Goal: Task Accomplishment & Management: Use online tool/utility

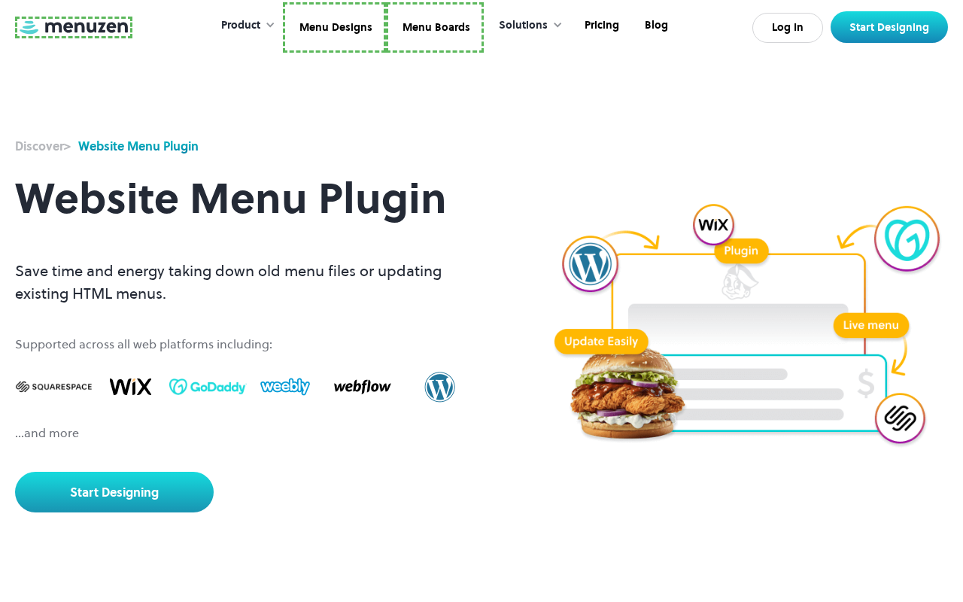
click at [71, 29] on link at bounding box center [73, 28] width 117 height 22
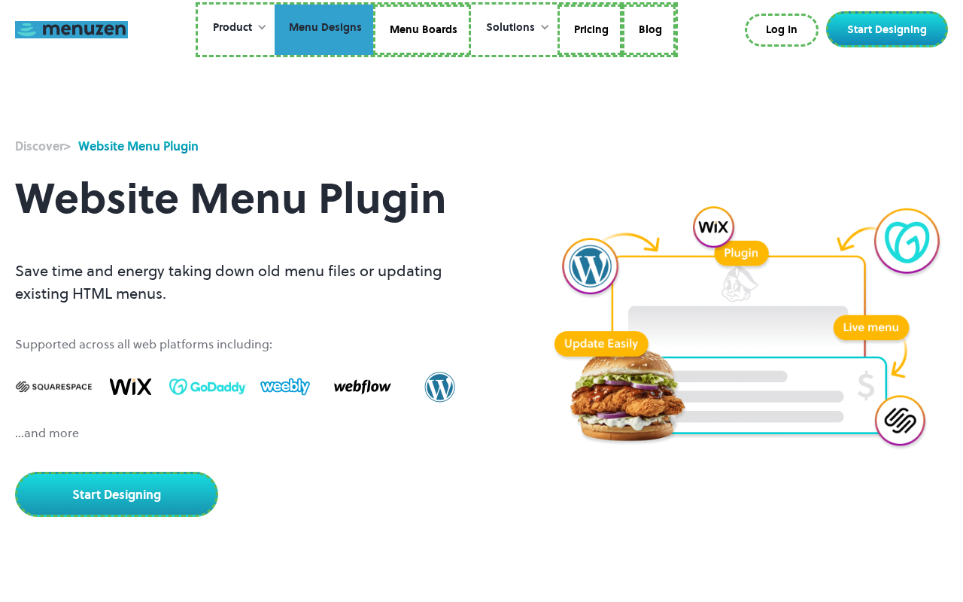
click at [325, 29] on link "Menu Designs" at bounding box center [324, 30] width 99 height 51
click at [421, 29] on link "Menu Boards" at bounding box center [422, 30] width 98 height 51
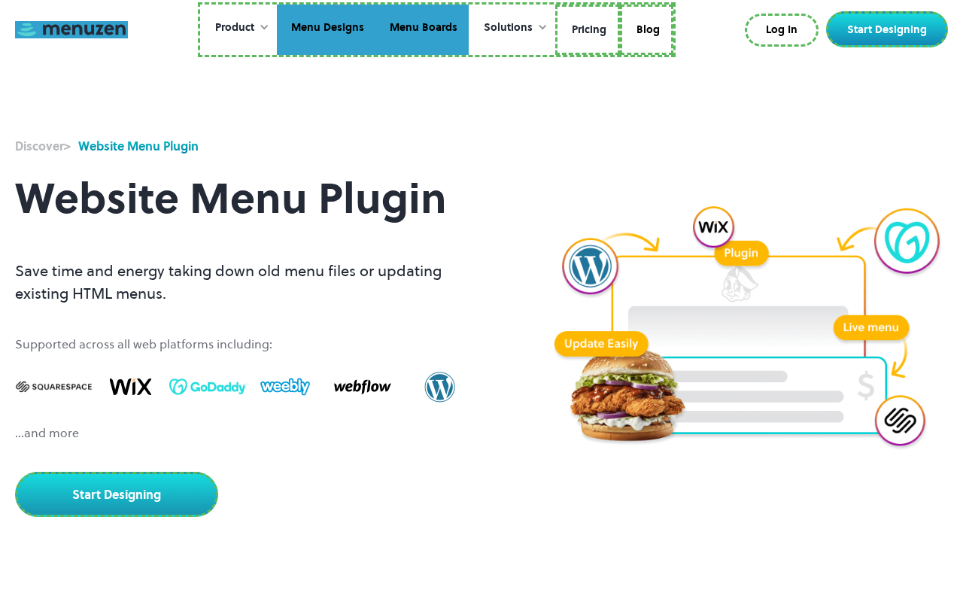
click at [586, 29] on link "Pricing" at bounding box center [587, 30] width 65 height 51
click at [644, 27] on link "Blog" at bounding box center [644, 30] width 53 height 51
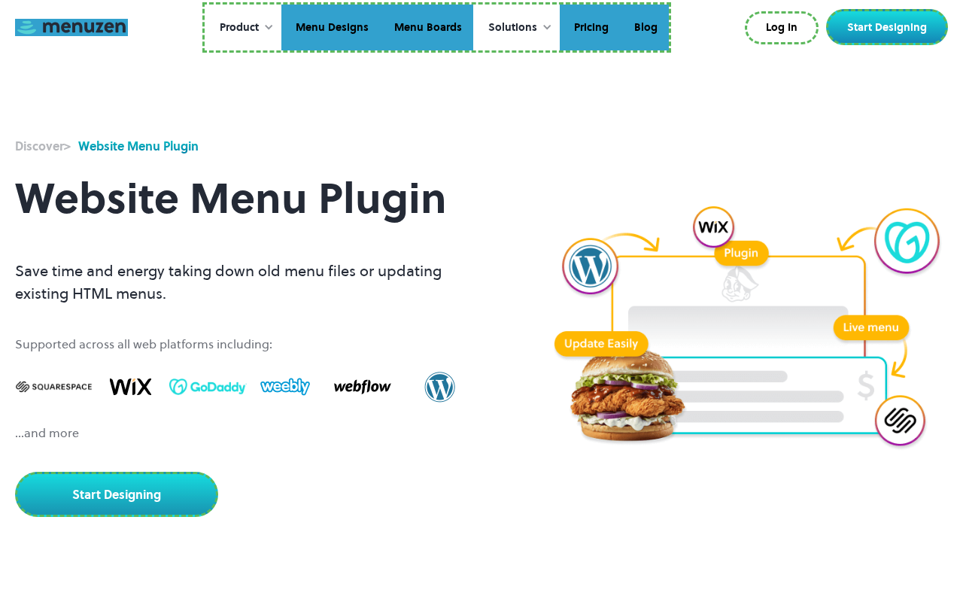
click at [785, 28] on link "Log In" at bounding box center [782, 27] width 74 height 33
click at [890, 27] on link "Start Designing" at bounding box center [887, 27] width 122 height 36
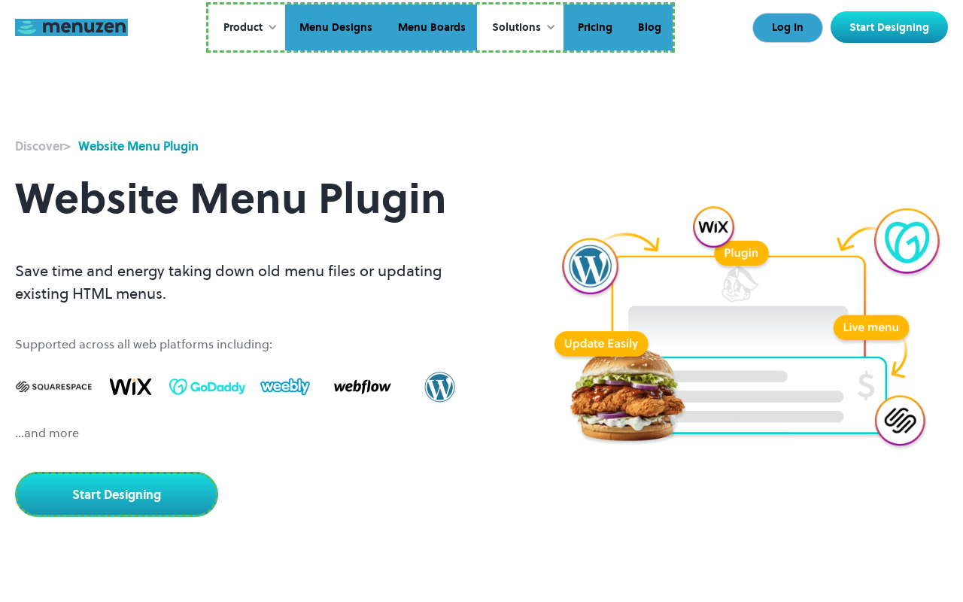
click at [114, 472] on link "Start Designing" at bounding box center [116, 494] width 203 height 45
